Goal: Task Accomplishment & Management: Manage account settings

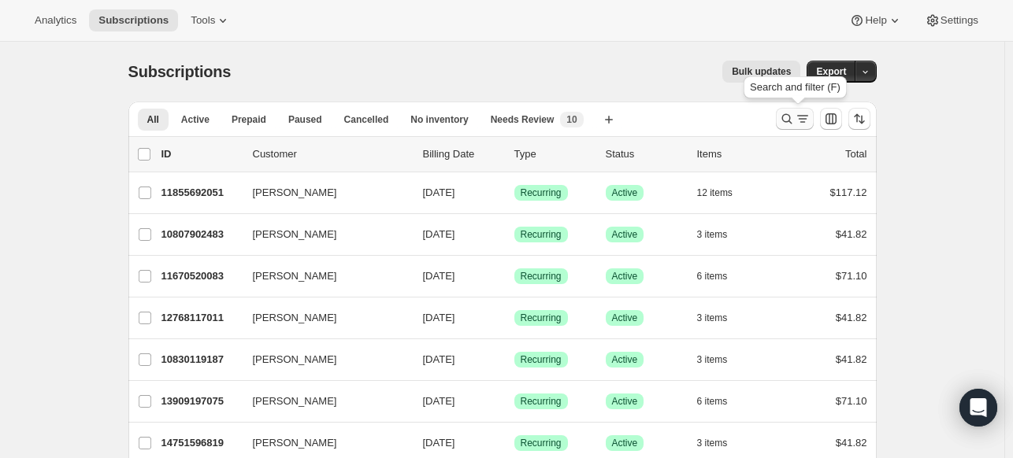
click at [788, 119] on icon "Search and filter results" at bounding box center [787, 119] width 16 height 16
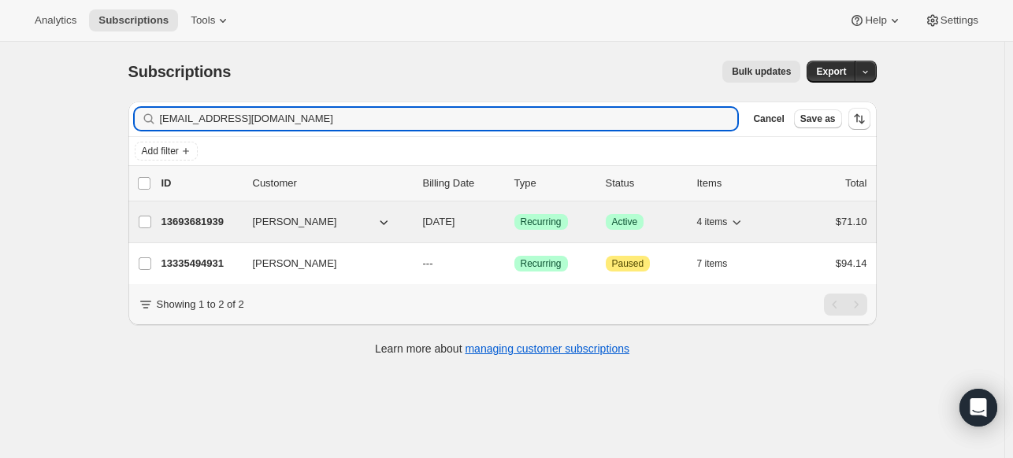
type input "[EMAIL_ADDRESS][DOMAIN_NAME]"
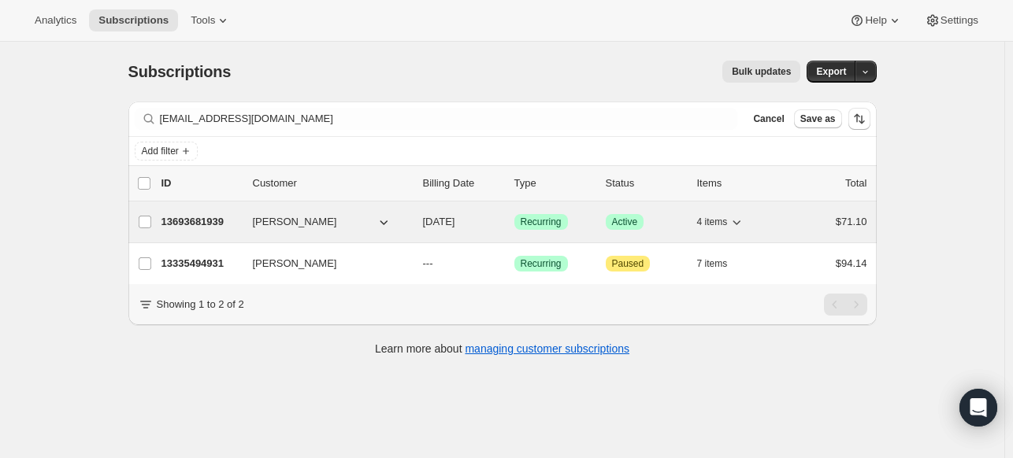
click at [221, 220] on p "13693681939" at bounding box center [200, 222] width 79 height 16
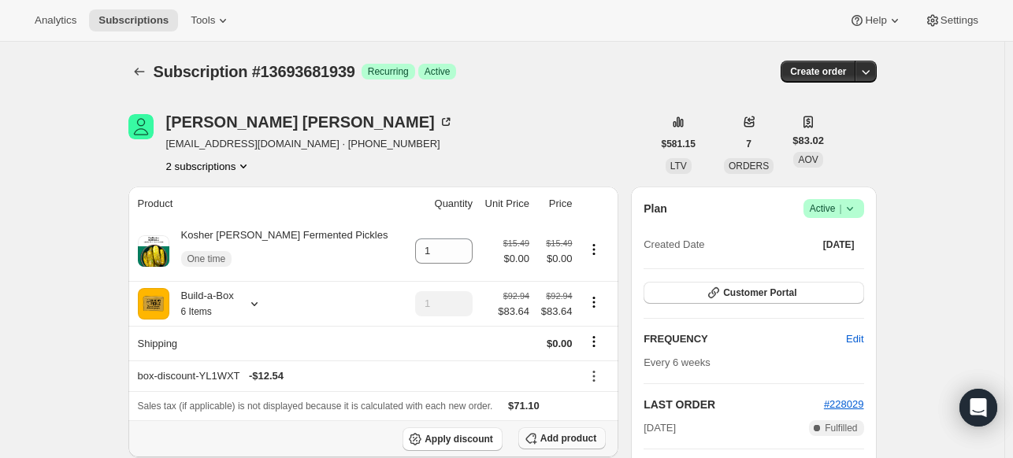
click at [544, 434] on span "Add product" at bounding box center [568, 438] width 56 height 13
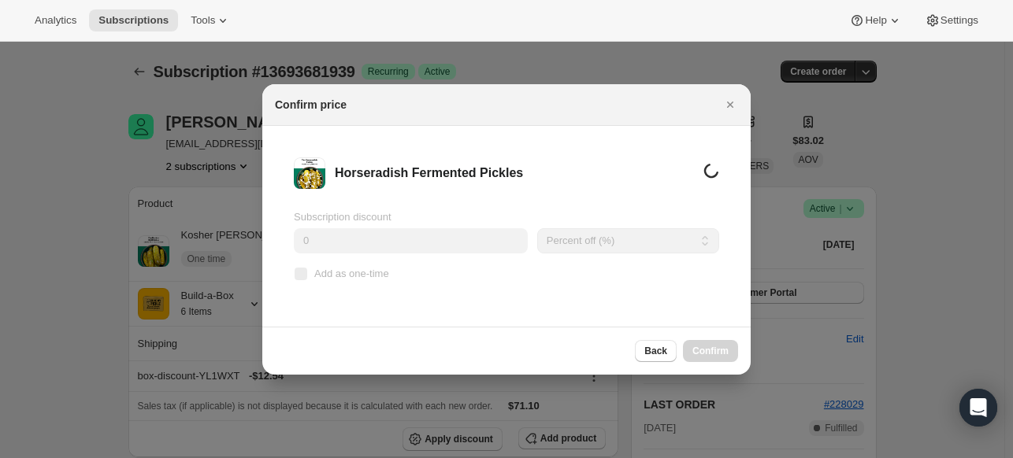
click at [400, 242] on input "0" at bounding box center [411, 240] width 234 height 25
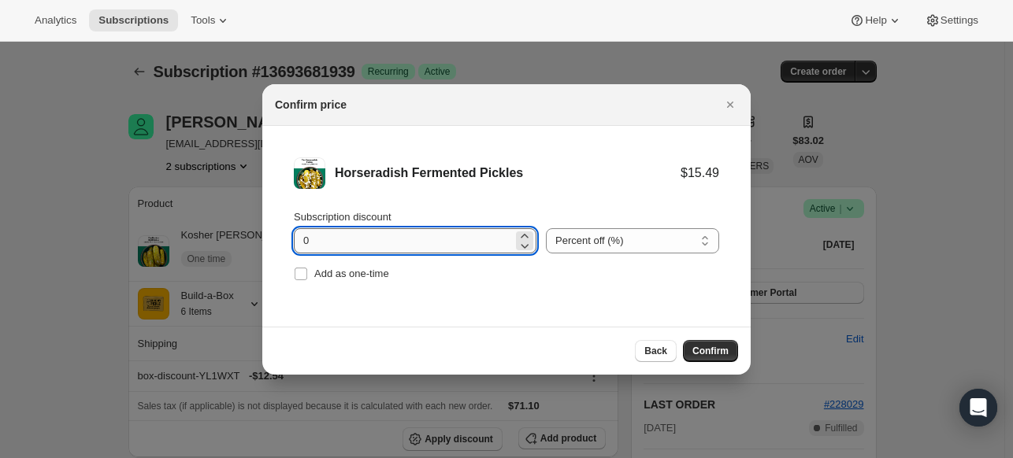
click at [400, 242] on input "0" at bounding box center [403, 240] width 219 height 25
type input "100"
click at [374, 269] on span "Add as one-time" at bounding box center [351, 274] width 75 height 12
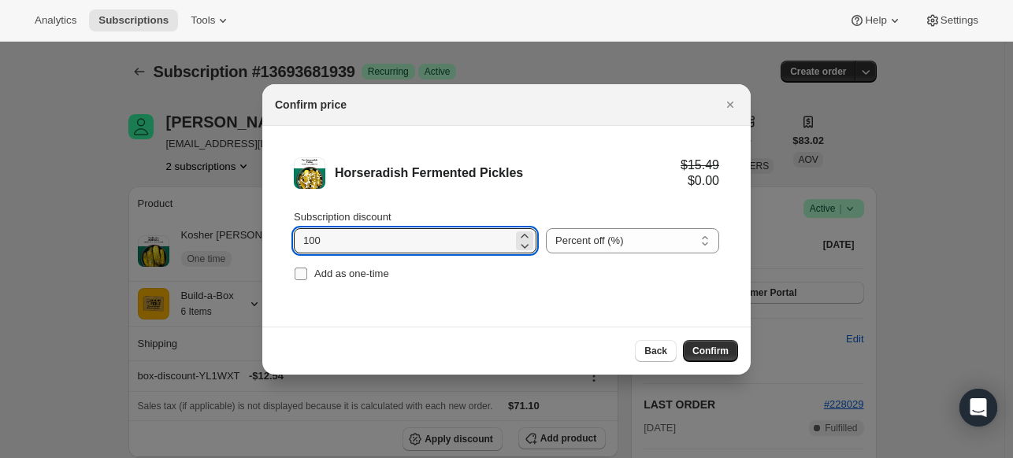
click at [307, 269] on input "Add as one-time" at bounding box center [301, 274] width 13 height 13
checkbox input "true"
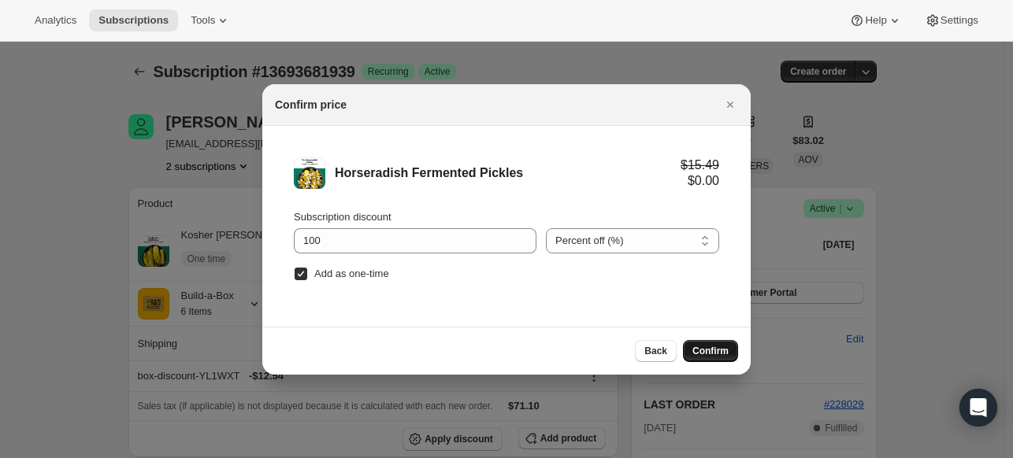
click at [709, 341] on button "Confirm" at bounding box center [710, 351] width 55 height 22
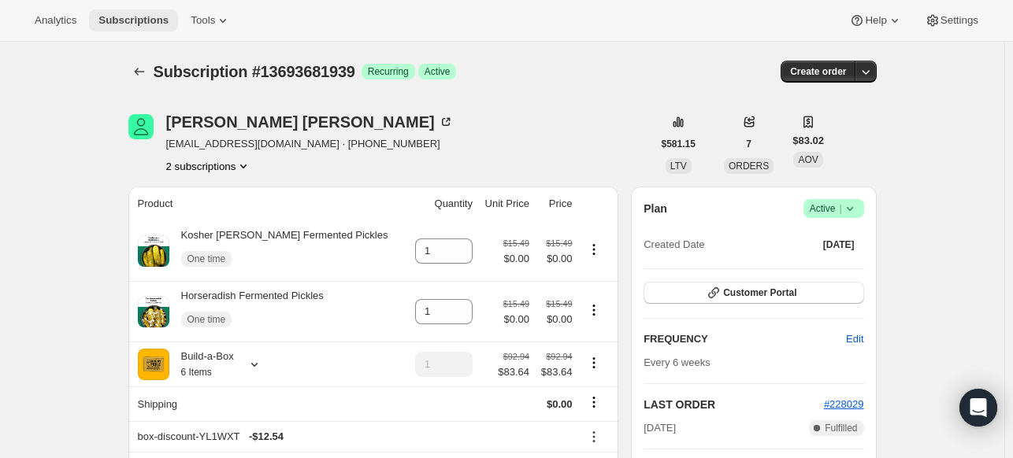
click at [122, 20] on span "Subscriptions" at bounding box center [133, 20] width 70 height 13
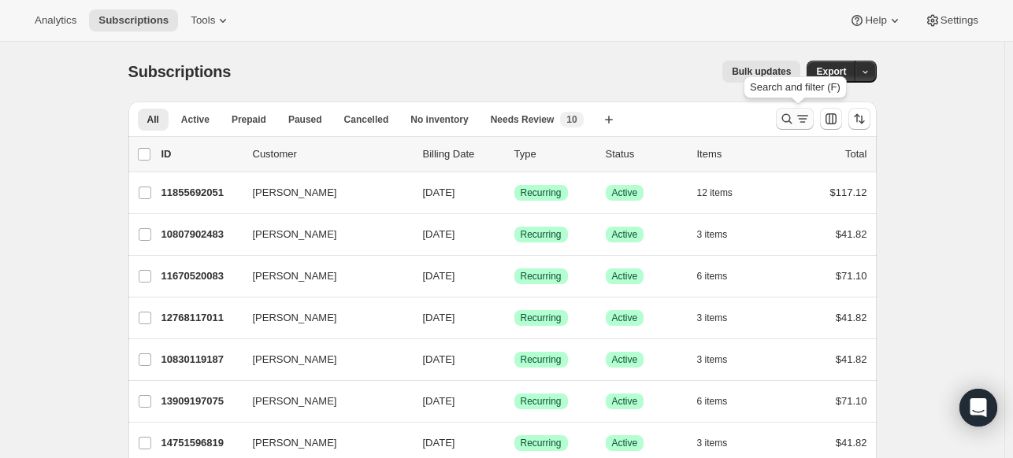
click at [792, 122] on icon "Search and filter results" at bounding box center [786, 119] width 10 height 10
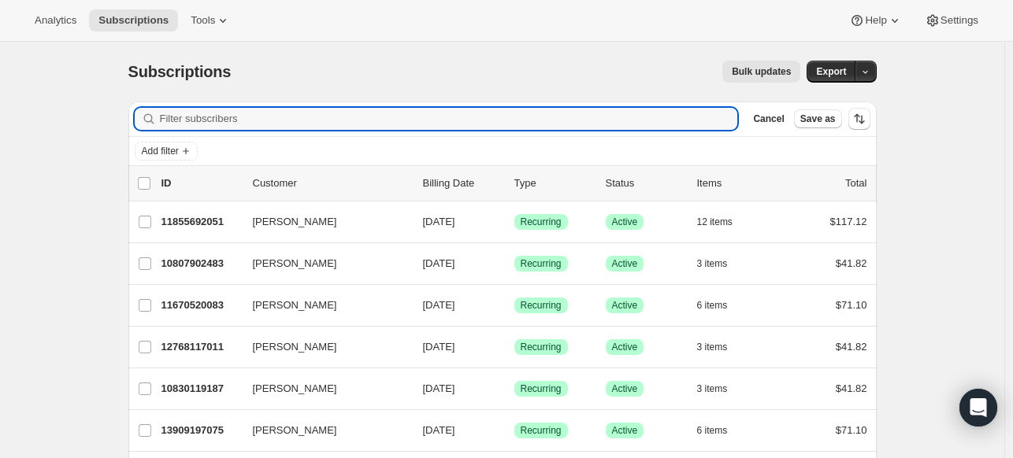
paste input "mor-[EMAIL_ADDRESS][DOMAIN_NAME]"
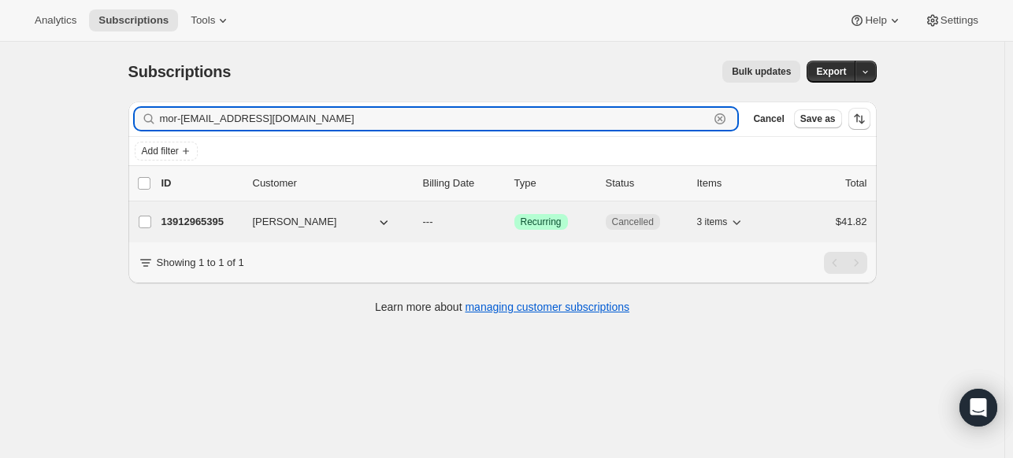
type input "mor-[EMAIL_ADDRESS][DOMAIN_NAME]"
click at [227, 223] on p "13912965395" at bounding box center [200, 222] width 79 height 16
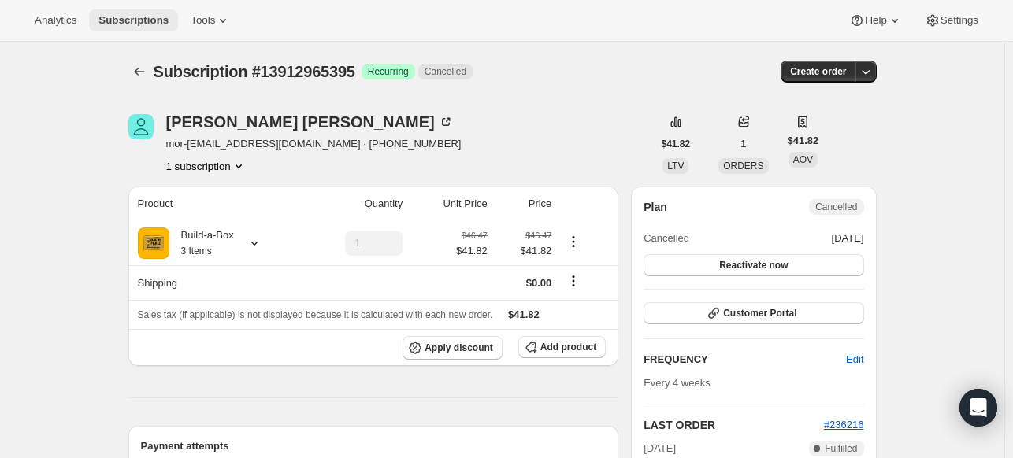
click at [162, 14] on span "Subscriptions" at bounding box center [133, 20] width 70 height 13
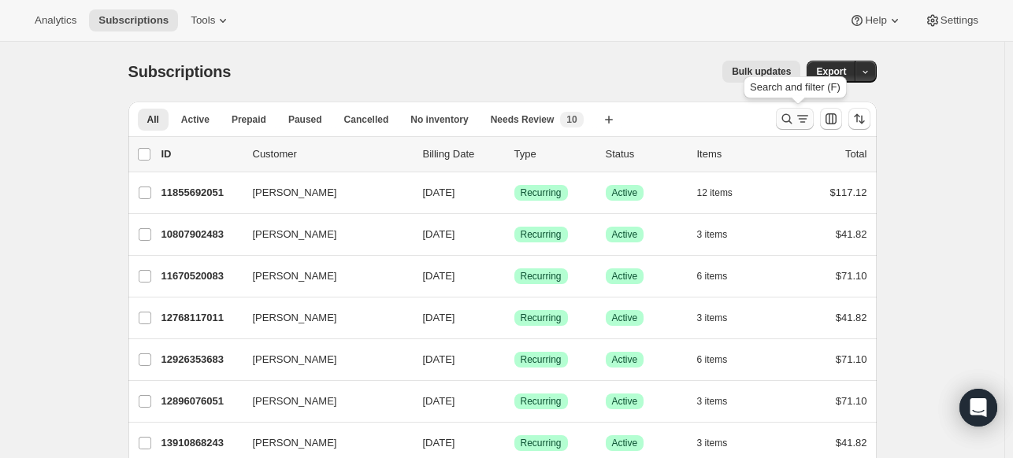
click at [792, 123] on icon "Search and filter results" at bounding box center [787, 119] width 16 height 16
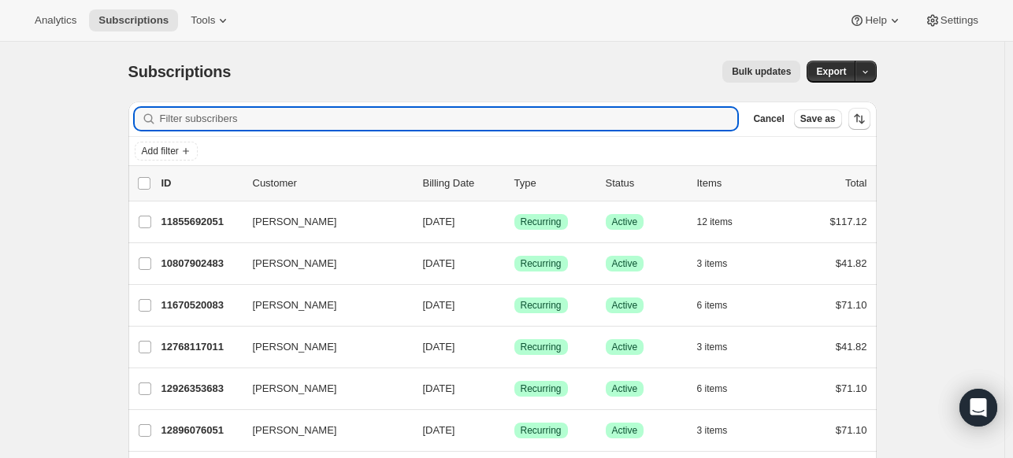
paste input "[PERSON_NAME]"
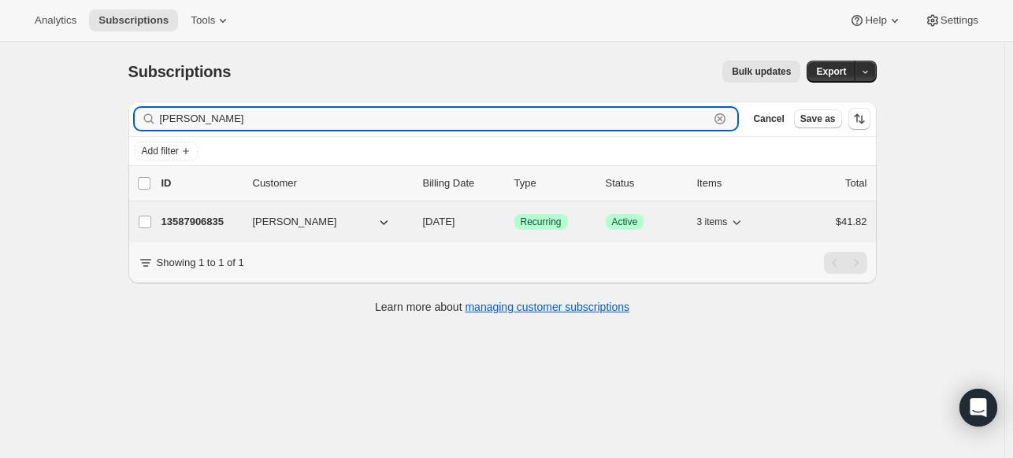
type input "[PERSON_NAME]"
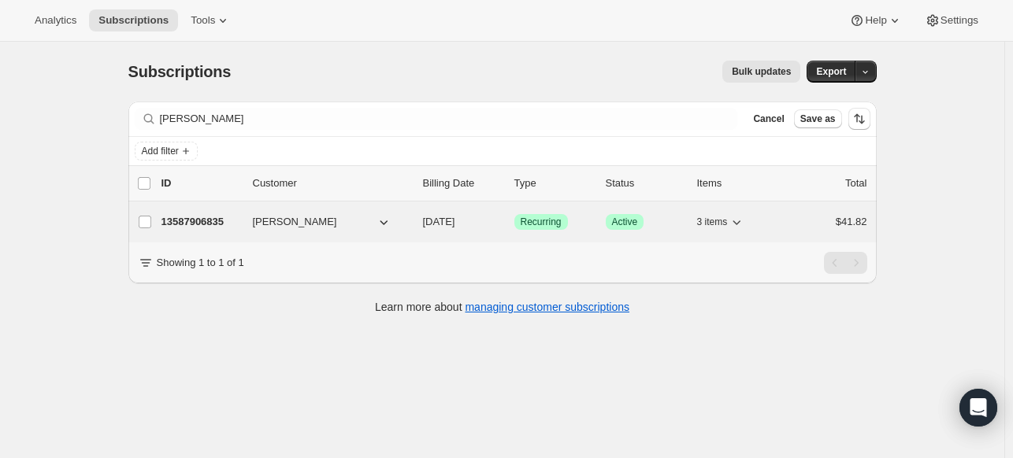
click at [232, 221] on p "13587906835" at bounding box center [200, 222] width 79 height 16
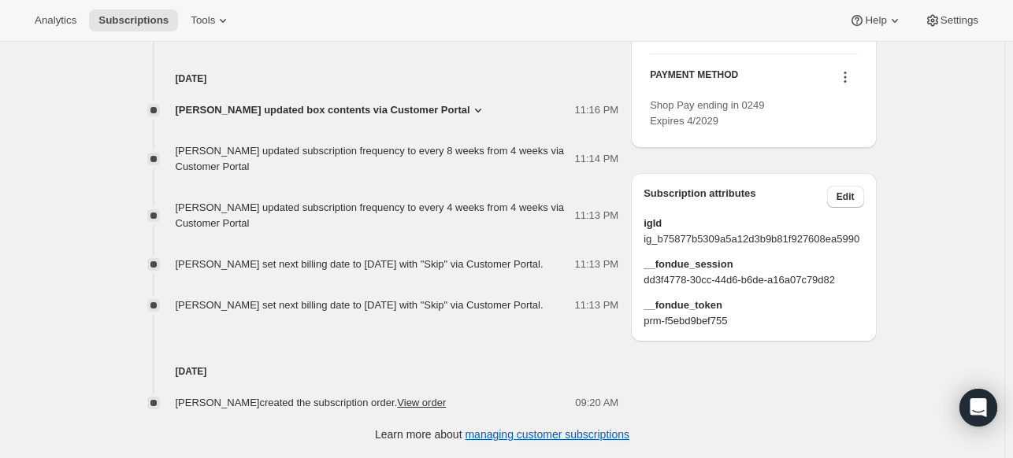
scroll to position [690, 0]
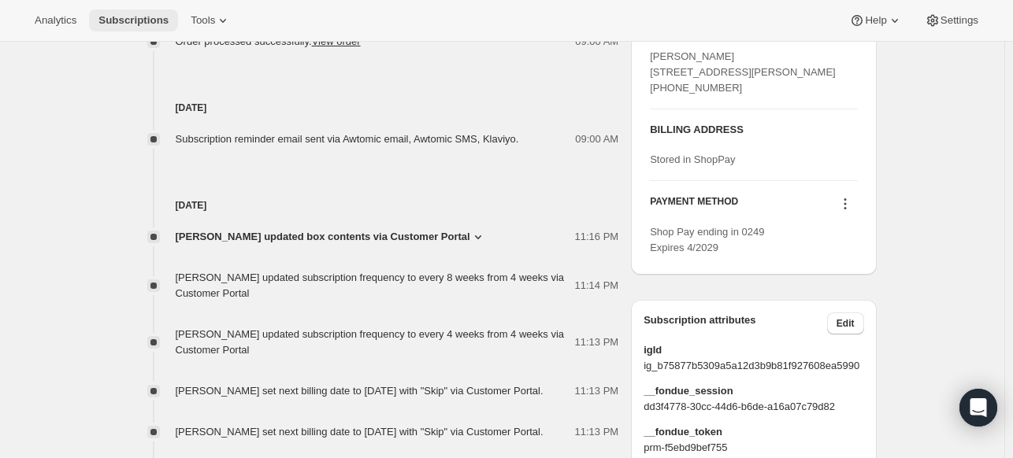
click at [139, 12] on button "Subscriptions" at bounding box center [133, 20] width 89 height 22
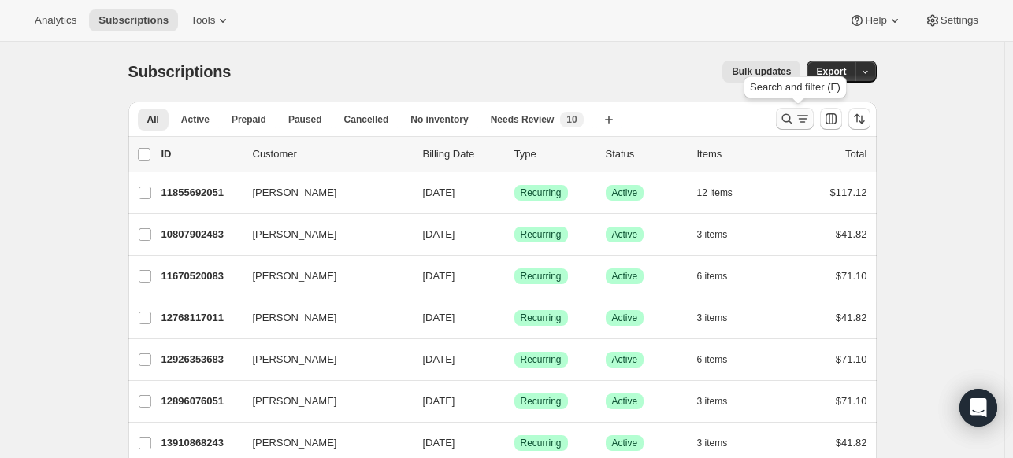
click at [791, 122] on icon "Search and filter results" at bounding box center [787, 119] width 16 height 16
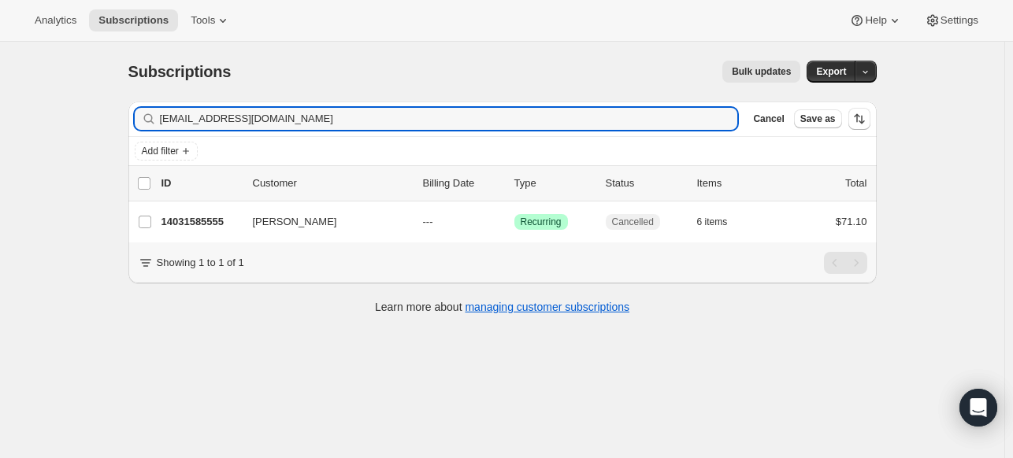
type input "[EMAIL_ADDRESS][DOMAIN_NAME]"
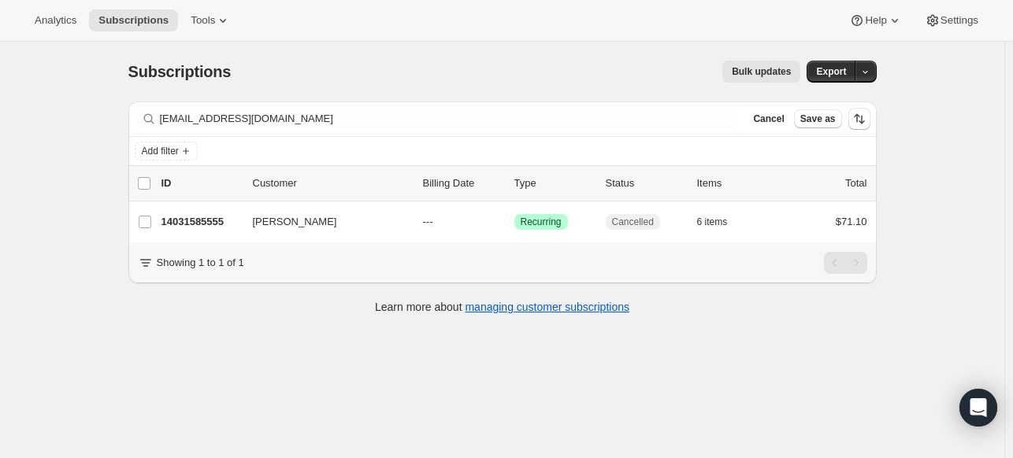
click at [202, 219] on p "14031585555" at bounding box center [200, 222] width 79 height 16
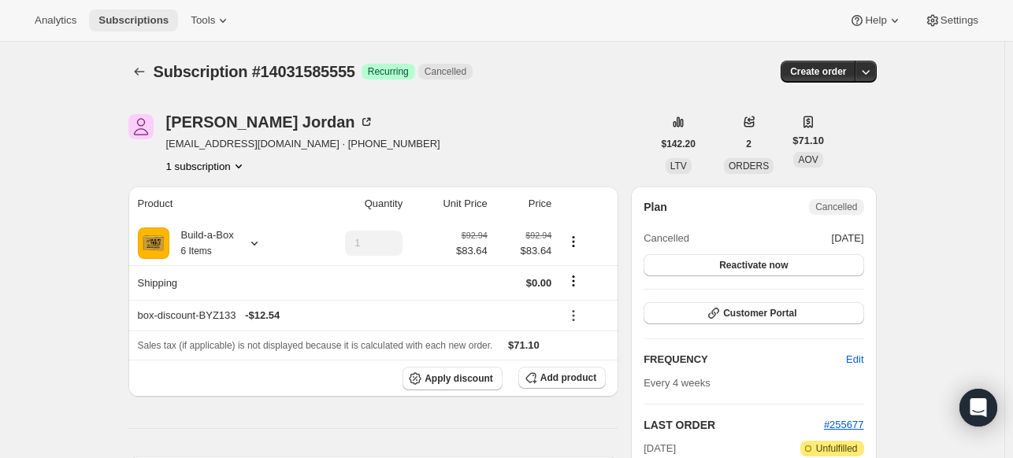
click at [137, 17] on span "Subscriptions" at bounding box center [133, 20] width 70 height 13
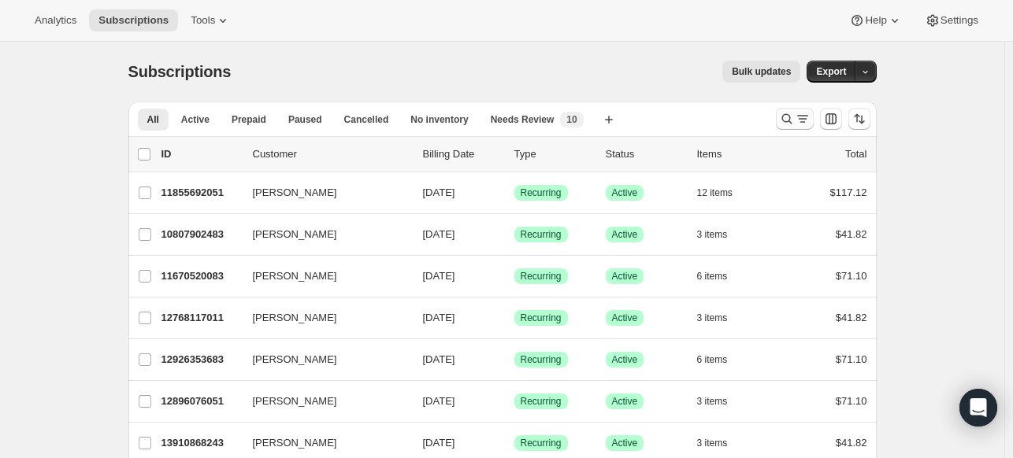
click at [787, 124] on icon "Search and filter results" at bounding box center [787, 119] width 16 height 16
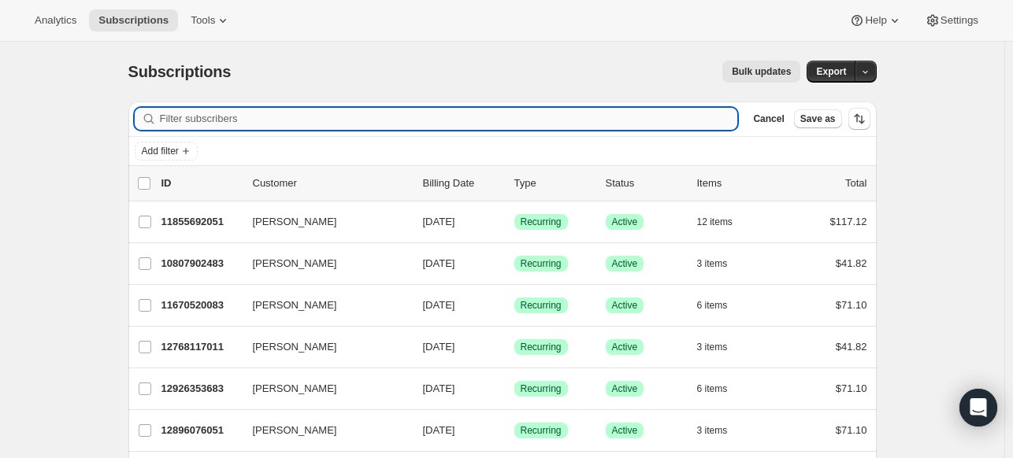
click at [376, 119] on input "Filter subscribers" at bounding box center [449, 119] width 578 height 22
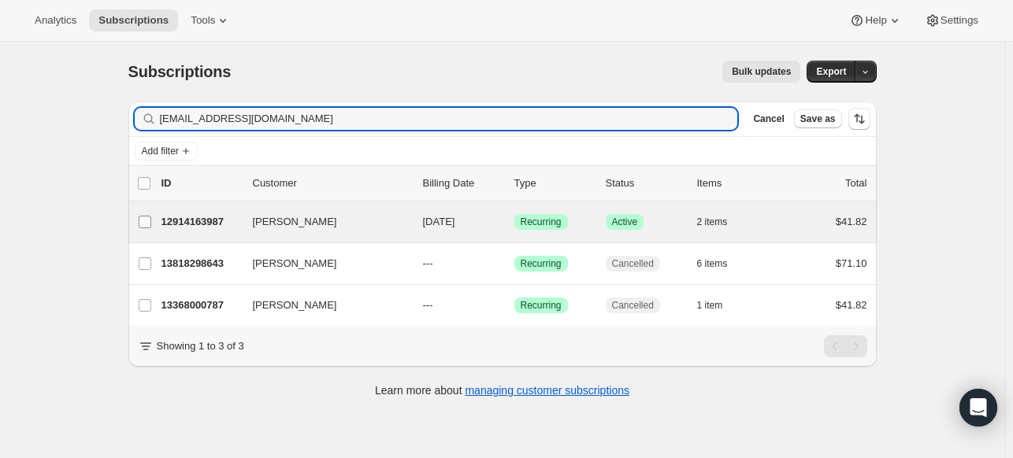
type input "doc8457@gmail.com"
click at [150, 224] on input "Diane OConnor" at bounding box center [145, 222] width 13 height 13
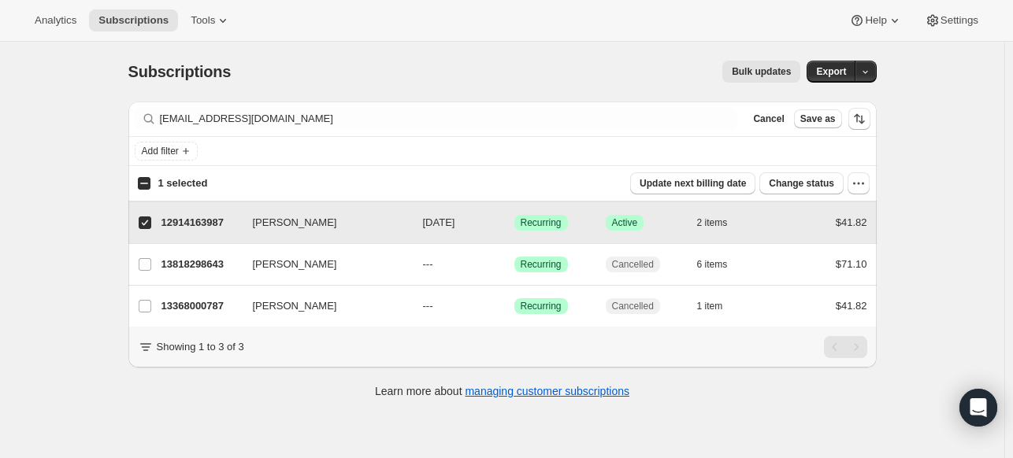
click at [144, 220] on input "Diane OConnor" at bounding box center [145, 223] width 13 height 13
checkbox input "false"
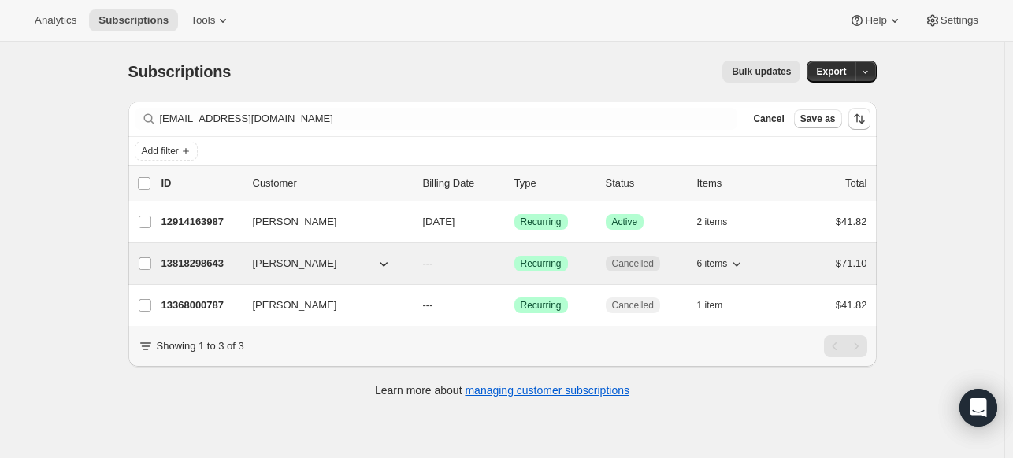
click at [211, 262] on p "13818298643" at bounding box center [200, 264] width 79 height 16
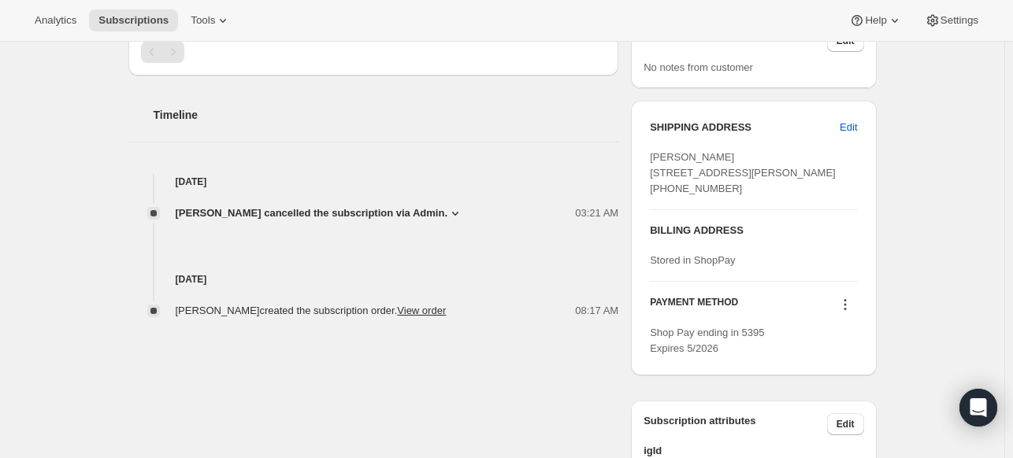
scroll to position [441, 0]
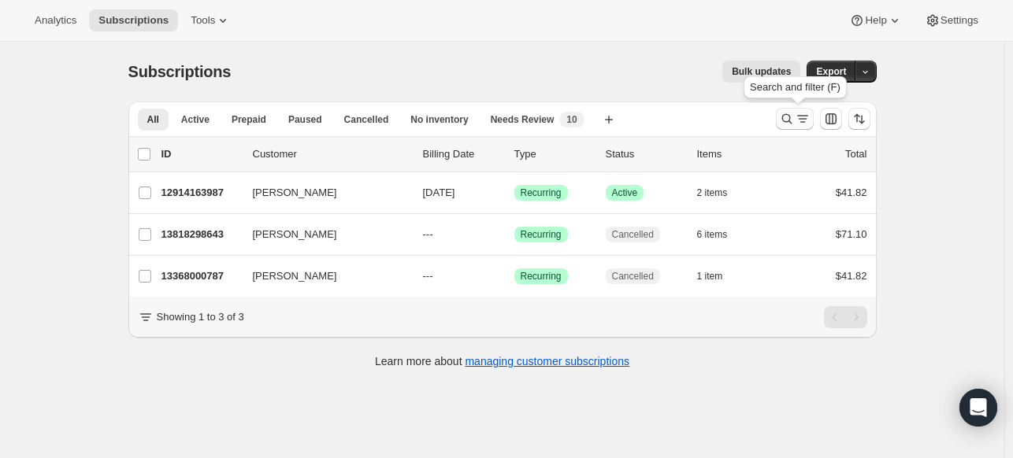
click at [785, 113] on icon "Search and filter results" at bounding box center [787, 119] width 16 height 16
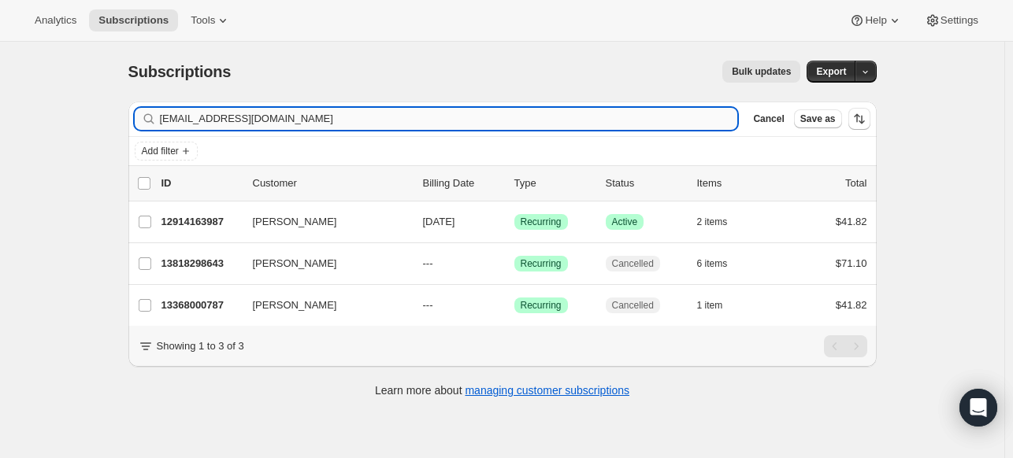
click at [369, 112] on input "doc8457@gmail.com" at bounding box center [449, 119] width 578 height 22
click at [369, 111] on input "doc8457@gmail.com" at bounding box center [449, 119] width 578 height 22
click at [378, 121] on input "marcusacottingham@gmail.com" at bounding box center [435, 119] width 550 height 22
click at [377, 120] on input "marcusacottingham@gmail.com" at bounding box center [435, 119] width 550 height 22
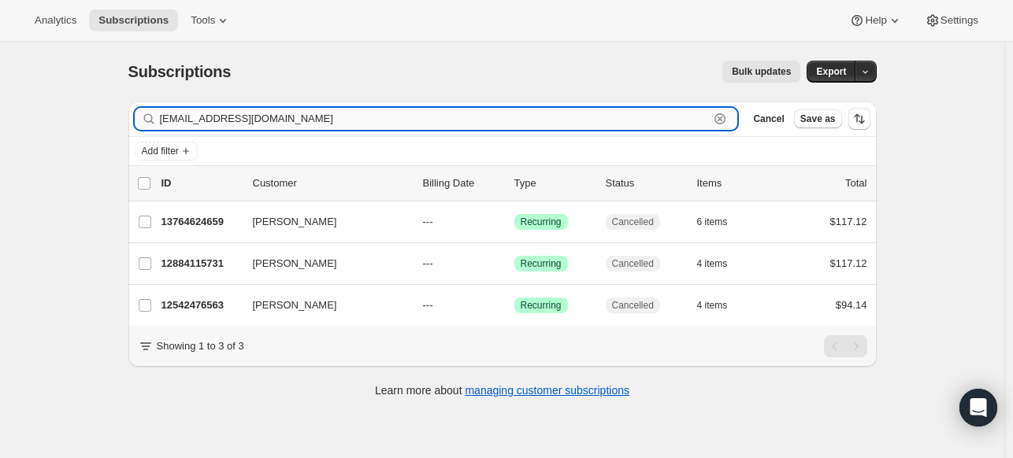
click at [377, 120] on input "marcusacottingham@gmail.com" at bounding box center [435, 119] width 550 height 22
paste input "snkbomar94@comcast.net"
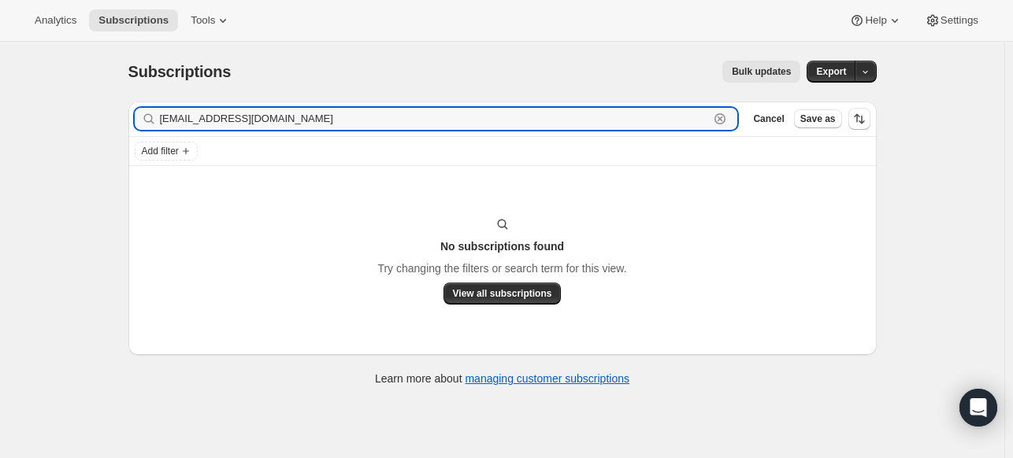
type input "snkbomar94@comcast.net"
